Goal: Information Seeking & Learning: Learn about a topic

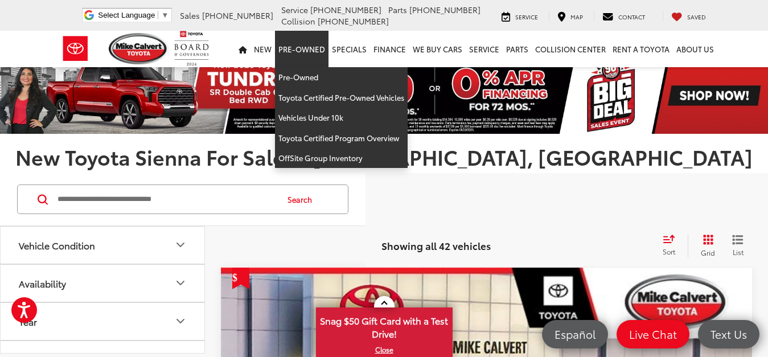
click at [307, 47] on link "Pre-Owned" at bounding box center [302, 49] width 54 height 36
click at [307, 43] on link "Pre-Owned" at bounding box center [302, 49] width 54 height 36
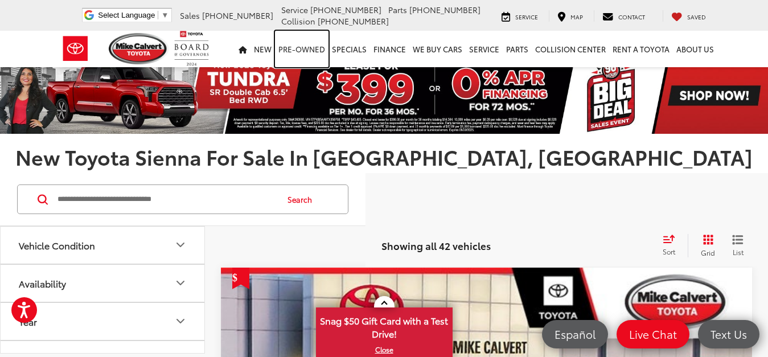
click at [309, 42] on link "Pre-Owned" at bounding box center [302, 49] width 54 height 36
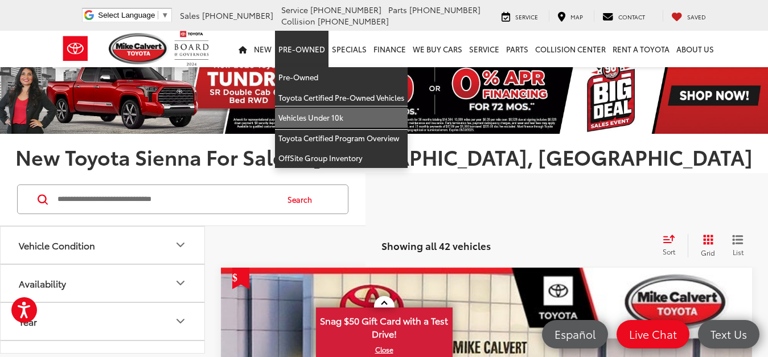
click at [325, 121] on link "Vehicles Under 10k" at bounding box center [341, 118] width 133 height 20
